Goal: Transaction & Acquisition: Register for event/course

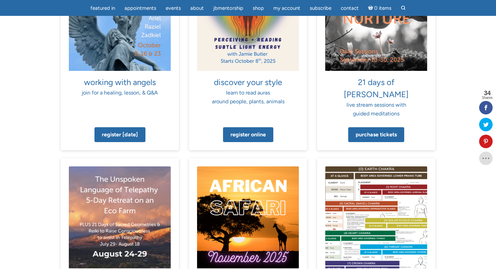
scroll to position [515, 0]
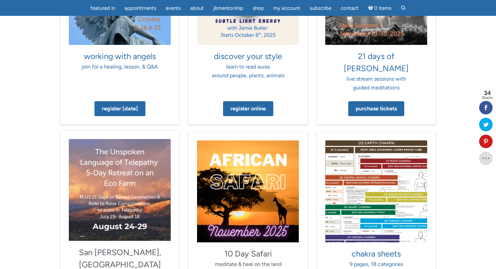
click at [116, 247] on span "San [PERSON_NAME], [GEOGRAPHIC_DATA]" at bounding box center [120, 258] width 82 height 22
click at [118, 251] on p "[GEOGRAPHIC_DATA][PERSON_NAME], [GEOGRAPHIC_DATA] 5 night retreat & 21 days of …" at bounding box center [120, 266] width 102 height 41
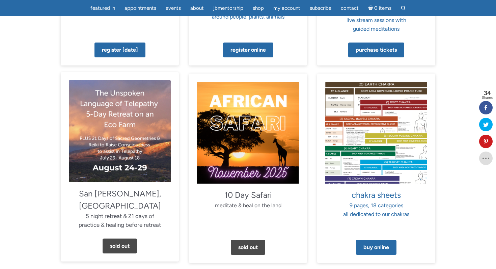
scroll to position [574, 0]
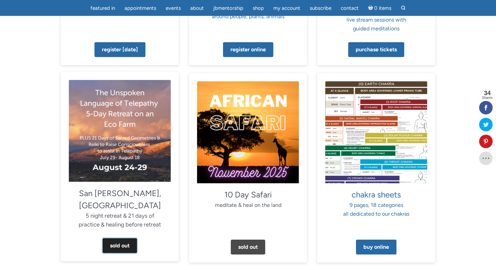
click at [118, 238] on link "Sold Out" at bounding box center [120, 245] width 34 height 15
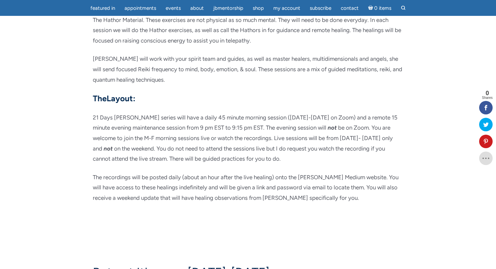
scroll to position [2006, 0]
